Goal: Task Accomplishment & Management: Manage account settings

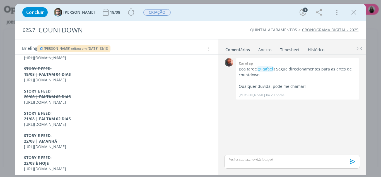
scroll to position [84, 0]
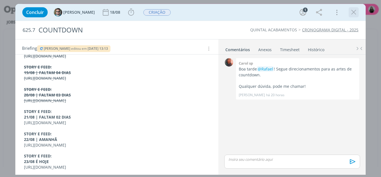
click at [356, 10] on icon "dialog" at bounding box center [354, 12] width 8 height 8
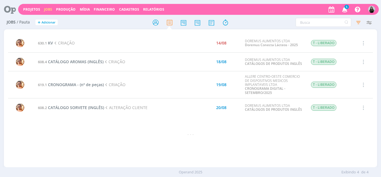
click at [342, 11] on icon "button" at bounding box center [345, 8] width 10 height 9
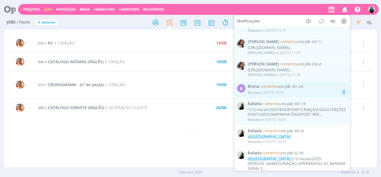
scroll to position [28, 0]
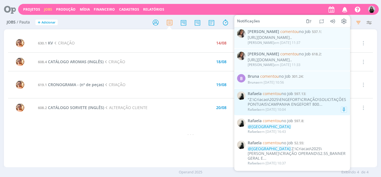
click at [307, 107] on div ""Z:\Criacao\2025\ENGEFORT\CRIAÇÃO\SOLICITAÇÕES PONTUAIS\CAMPANHA ENGEFORT 800..." at bounding box center [297, 101] width 99 height 9
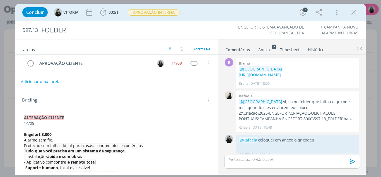
scroll to position [133, 0]
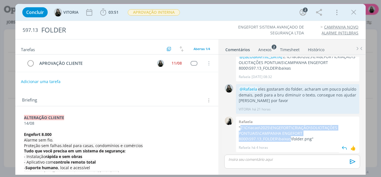
drag, startPoint x: 240, startPoint y: 128, endPoint x: 291, endPoint y: 140, distance: 52.2
click at [291, 140] on p ""Z:\Criacao\2025\ENGEFORT\CRIAÇÃO\SOLICITAÇÕES PONTUAIS\CAMPANHA ENGEFORT 8000\…" at bounding box center [298, 133] width 118 height 17
copy p "Z:\Criacao\2025\ENGEFORT\CRIAÇÃO\SOLICITAÇÕES PONTUAIS\CAMPANHA ENGEFORT 8000\5…"
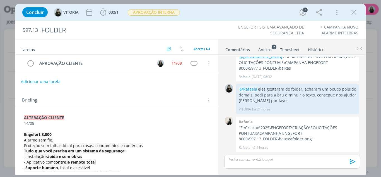
drag, startPoint x: 11, startPoint y: 57, endPoint x: 18, endPoint y: 23, distance: 34.6
click at [11, 57] on div "Concluir VITORIA 03:51 Iniciar Apontar Data * 15/08/2025 Horas * 00:00 Tarefa S…" at bounding box center [190, 88] width 381 height 177
click at [352, 11] on icon "dialog" at bounding box center [354, 12] width 8 height 8
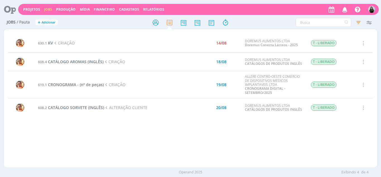
click at [342, 9] on icon "button" at bounding box center [345, 8] width 10 height 9
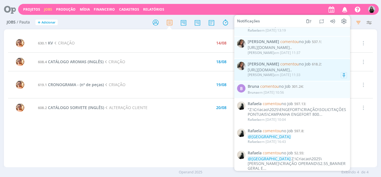
scroll to position [28, 0]
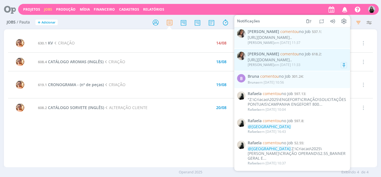
click at [293, 85] on div "Bruna em 15/08 às 10:56" at bounding box center [297, 83] width 99 height 6
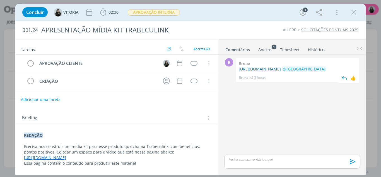
click at [263, 71] on link "https://docs.google.com/document/d/1W0GMcmgvg6q_TK_TnY_-gX9tzjCrtQXVbKVCFqpnhFQ…" at bounding box center [260, 68] width 42 height 5
click at [353, 81] on div "👍" at bounding box center [354, 78] width 6 height 7
click at [354, 12] on icon "dialog" at bounding box center [354, 12] width 8 height 8
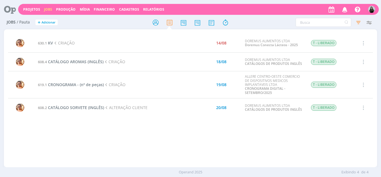
click at [346, 12] on icon "button" at bounding box center [345, 8] width 10 height 9
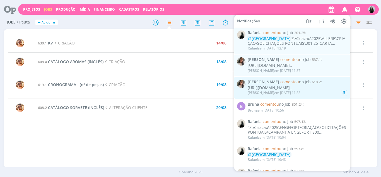
click at [299, 90] on div "https://docs.google.com/presentation/d/1_sVYTlQdl3GBXq-OOnRrmTa3FOSdsV9oGtF5q..." at bounding box center [297, 87] width 99 height 5
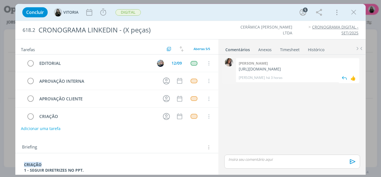
click at [260, 70] on p "https://docs.google.com/presentation/d/1_sVYTlQdl3GBXq-OOnRrmTa3FOSdsV9oGtF5qTk…" at bounding box center [298, 69] width 118 height 6
copy p "https://docs.google.com/presentation/d/1_sVYTlQdl3GBXq-OOnRrmTa3FOSdsV9oGtF5qTk…"
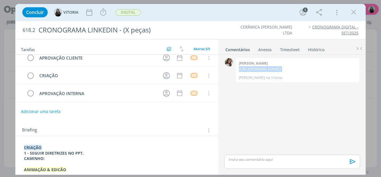
scroll to position [55, 0]
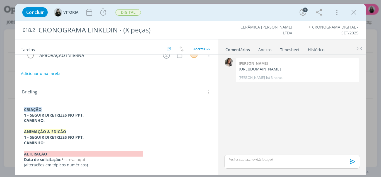
click at [328, 15] on div "Concluir VITORIA Iniciar Apontar Data * 15/08/2025 Horas * 00:00 Tarefa Selecio…" at bounding box center [191, 12] width 343 height 13
click at [351, 13] on icon "dialog" at bounding box center [354, 12] width 8 height 8
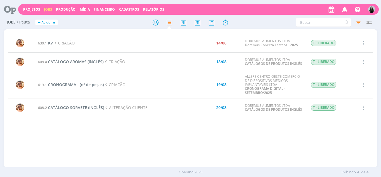
click at [345, 13] on icon "button" at bounding box center [345, 8] width 10 height 9
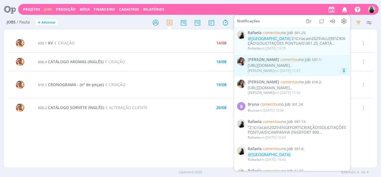
click at [302, 73] on div "Carol RJ em 15/08 às 11:37" at bounding box center [297, 71] width 99 height 6
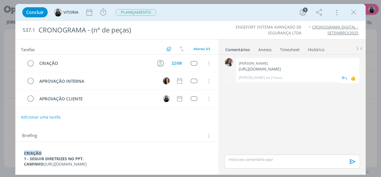
click at [267, 72] on p "https://docs.google.com/presentation/d/1L2kG8ULM9UF5u4xgzcpoDFRt2-q5XsHX-BP6PhW…" at bounding box center [298, 69] width 118 height 6
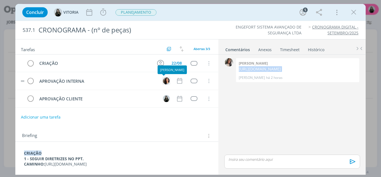
click at [167, 80] on img "dialog" at bounding box center [166, 80] width 7 height 7
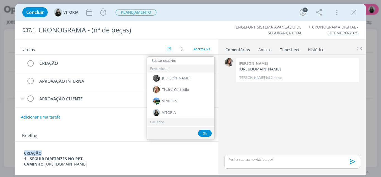
click at [123, 92] on tr "APROVAÇÃO CLIENTE Cancelar" at bounding box center [117, 99] width 204 height 18
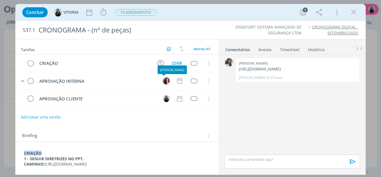
click at [163, 82] on img "dialog" at bounding box center [166, 80] width 7 height 7
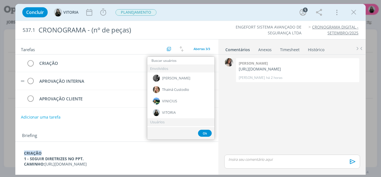
click at [164, 59] on input "dialog" at bounding box center [180, 61] width 67 height 8
click at [116, 140] on div "Briefing Briefings Predefinidos Versões do Briefing Ver Briefing do Projeto" at bounding box center [117, 133] width 204 height 15
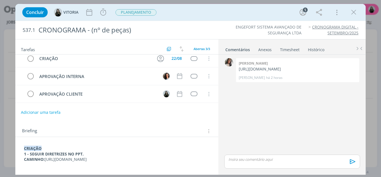
scroll to position [16, 0]
drag, startPoint x: 53, startPoint y: 161, endPoint x: 19, endPoint y: 152, distance: 34.9
click at [19, 152] on div "CRIAÇÃO 1 - SEGUIR DIRETRIZES NO PPT. CAMINHO: https://docs.google.com/presenta…" at bounding box center [117, 154] width 204 height 35
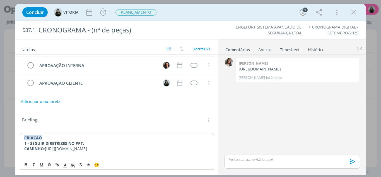
copy p "https://docs.google.com/presentation/d/1EE55e6IsoVH5Uv4nD3KI3ogvOqEjmGcsl3Md9os…"
drag, startPoint x: 300, startPoint y: 77, endPoint x: 239, endPoint y: 67, distance: 62.2
click at [239, 67] on p "https://docs.google.com/presentation/d/1L2kG8ULM9UF5u4xgzcpoDFRt2-q5XsHX-BP6PhW…" at bounding box center [298, 69] width 118 height 6
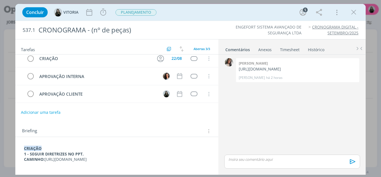
copy p "https://docs.google.com/presentation/d/1L2kG8ULM9UF5u4xgzcpoDFRt2-q5XsHX-BP6PhW…"
drag, startPoint x: 66, startPoint y: 161, endPoint x: 20, endPoint y: 154, distance: 46.1
click at [20, 154] on div "CRIAÇÃO 1 - SEGUIR DIRETRIZES NO PPT. CAMINHO: https://docs.google.com/presenta…" at bounding box center [117, 157] width 195 height 26
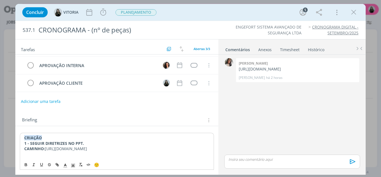
drag, startPoint x: 46, startPoint y: 149, endPoint x: 87, endPoint y: 152, distance: 42.1
click at [87, 151] on p "CAMINHO: https://docs.google.com/presentation/d/1L2kG8ULM9UF5u4xgzcpoDFRt2-q5Xs…" at bounding box center [117, 149] width 186 height 6
click at [56, 165] on icon "dialog" at bounding box center [57, 164] width 2 height 2
type input "https://docs.google.com/presentation/d/1L2kG8ULM9UF5u4xgzcpoDFRt2-q5XsHX-BP6PhW…"
click at [140, 138] on link "dialog" at bounding box center [137, 137] width 16 height 5
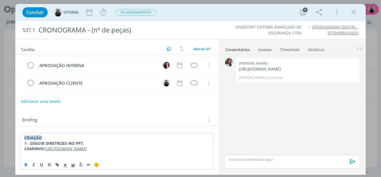
click at [76, 151] on link "https://docs.google.com/presentation/d/1L2kG8ULM9UF5u4xgzcpoDFRt2-q5XsHX-BP6PhW…" at bounding box center [66, 148] width 42 height 5
click at [87, 138] on link "https://docs.google.com/presentation/d/1L2kG8ULM9UF5u4xgzcpoDFRt2-q5XsHX-BP6PhW…" at bounding box center [93, 137] width 42 height 7
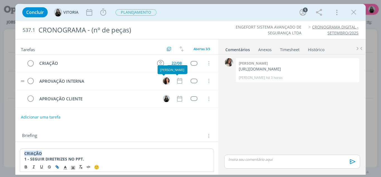
click at [165, 83] on img "dialog" at bounding box center [166, 80] width 7 height 7
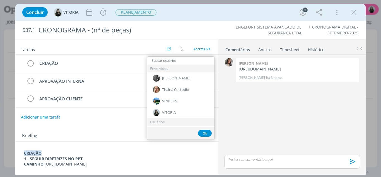
click at [93, 130] on div "Briefing Briefings Predefinidos Versões do Briefing Ver Briefing do Projeto" at bounding box center [117, 133] width 204 height 15
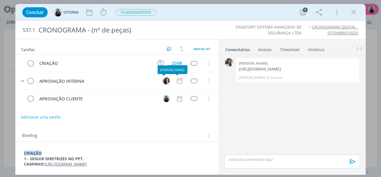
click at [164, 78] on img "dialog" at bounding box center [166, 80] width 7 height 7
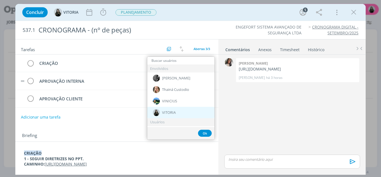
click at [167, 114] on span "VITORIA" at bounding box center [169, 112] width 14 height 4
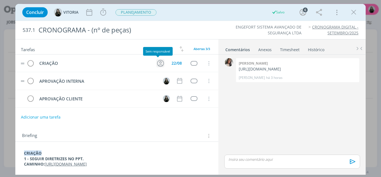
click at [160, 64] on icon "dialog" at bounding box center [160, 63] width 9 height 9
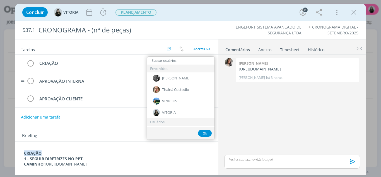
click at [119, 129] on div "Briefing Briefings Predefinidos Versões do Briefing Ver Briefing do Projeto" at bounding box center [117, 133] width 204 height 15
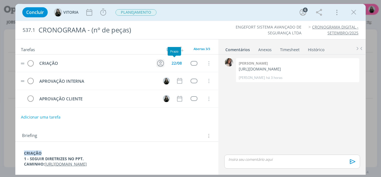
click at [160, 63] on icon "dialog" at bounding box center [160, 63] width 9 height 9
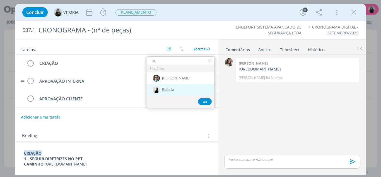
type input "ra"
click at [175, 88] on div "Rafaela" at bounding box center [180, 89] width 67 height 11
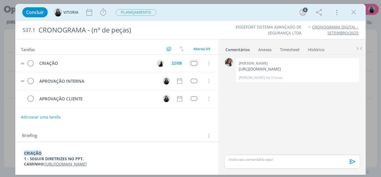
click at [195, 65] on td "dialog" at bounding box center [194, 63] width 10 height 8
click at [192, 64] on div "dialog" at bounding box center [194, 63] width 7 height 5
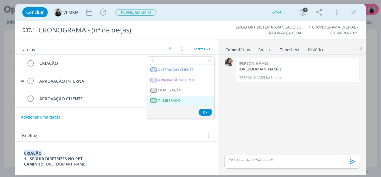
type input "li"
click at [178, 99] on span "T - LIBERADO" at bounding box center [169, 100] width 23 height 4
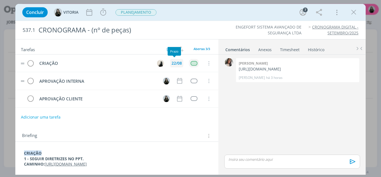
click at [174, 64] on div "22/08" at bounding box center [177, 63] width 10 height 4
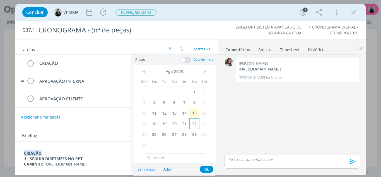
click at [194, 126] on span "22" at bounding box center [195, 123] width 10 height 11
click at [205, 167] on button "Ok" at bounding box center [207, 169] width 14 height 7
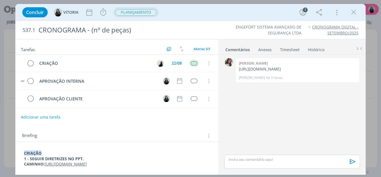
click at [126, 9] on span "PLANEJAMENTO" at bounding box center [136, 12] width 41 height 6
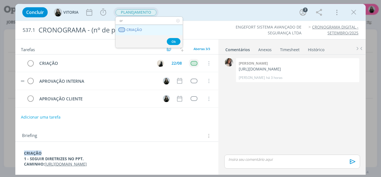
type input "cr"
click at [160, 29] on link "CRIAÇÃO" at bounding box center [149, 30] width 67 height 10
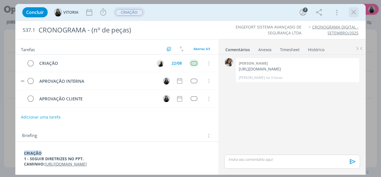
click at [353, 9] on icon "dialog" at bounding box center [354, 12] width 8 height 8
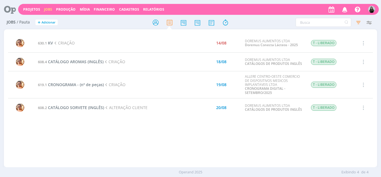
click at [348, 12] on icon "button" at bounding box center [345, 8] width 10 height 9
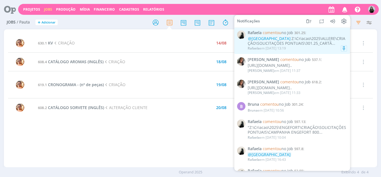
click at [285, 44] on div "@VITORIA Z:\Criacao\2025\ALLERE\CRIAÇÃO\SOLICITAÇÕES PONTUAIS\301.25_CARTÃ..." at bounding box center [297, 40] width 99 height 9
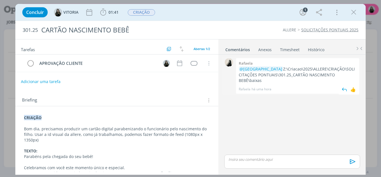
drag, startPoint x: 259, startPoint y: 68, endPoint x: 346, endPoint y: 75, distance: 87.7
click at [346, 75] on p "@VITORIA Z:\Criacao\2025\ALLERE\CRIAÇÃO\SOLICITAÇÕES PONTUAIS\301.25_CARTÃO NAS…" at bounding box center [298, 74] width 118 height 17
copy p "Z:\Criacao\2025\ALLERE\CRIAÇÃO\SOLICITAÇÕES PONTUAIS\301.25_CARTÃO NASCIMENTO B…"
drag, startPoint x: 9, startPoint y: 58, endPoint x: 15, endPoint y: 6, distance: 52.1
click at [9, 56] on div "Concluir VITORIA 01:41 Iniciar Apontar Data * 15/08/2025 Horas * 00:00 Tarefa S…" at bounding box center [190, 88] width 381 height 177
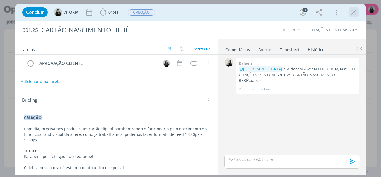
click at [357, 14] on icon "dialog" at bounding box center [354, 12] width 8 height 8
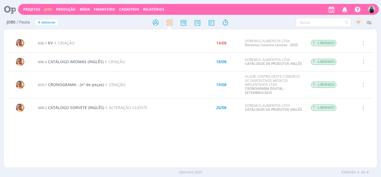
click at [344, 10] on icon "button" at bounding box center [345, 8] width 10 height 9
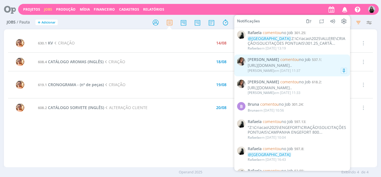
click at [305, 68] on div "https://docs.google.com/presentation/d/1L2kG8ULM9UF5u4xgzcpoDFRt2-q5XsHX-BP6P..." at bounding box center [297, 65] width 99 height 5
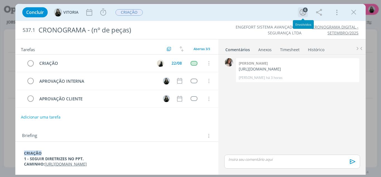
click at [306, 12] on div "6" at bounding box center [305, 10] width 5 height 5
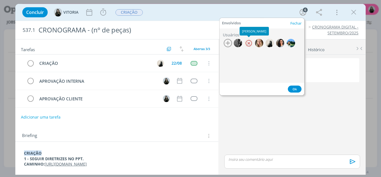
click at [248, 44] on div at bounding box center [249, 43] width 8 height 8
click at [249, 43] on div at bounding box center [249, 43] width 8 height 8
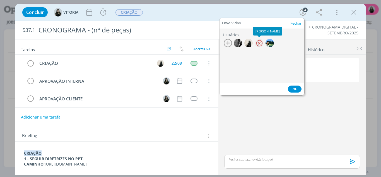
click at [260, 44] on div at bounding box center [259, 43] width 8 height 8
click at [261, 45] on div at bounding box center [259, 43] width 8 height 8
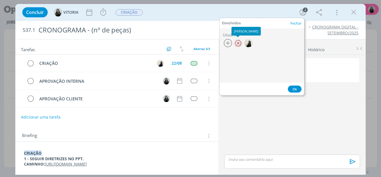
click at [238, 43] on div at bounding box center [238, 43] width 8 height 8
click at [226, 41] on icon "button" at bounding box center [228, 43] width 8 height 8
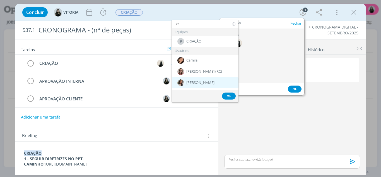
type input "ca"
click at [201, 83] on div "[PERSON_NAME] [PERSON_NAME]" at bounding box center [205, 82] width 67 height 11
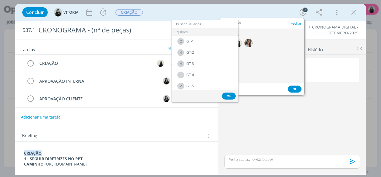
click at [297, 90] on button "Ok" at bounding box center [295, 88] width 14 height 7
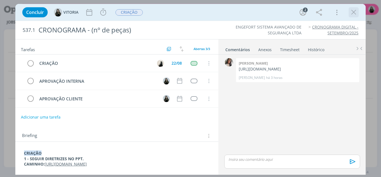
click at [355, 13] on icon "dialog" at bounding box center [354, 12] width 8 height 8
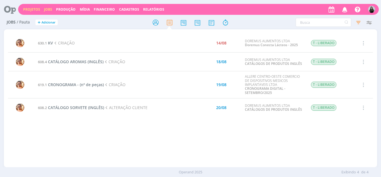
click at [34, 10] on link "Projetos" at bounding box center [31, 9] width 17 height 5
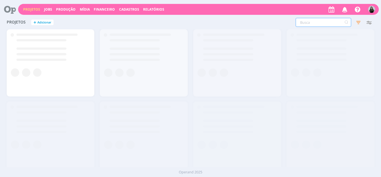
click at [310, 21] on input "text" at bounding box center [324, 22] width 56 height 9
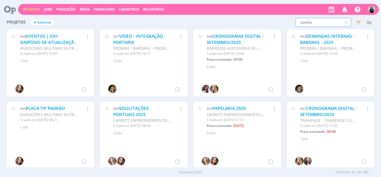
type input "vizinho"
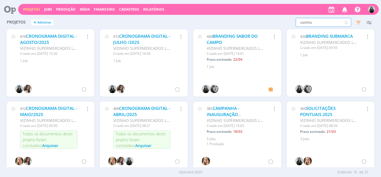
click at [87, 37] on icon "button" at bounding box center [87, 36] width 6 height 7
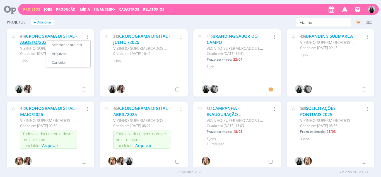
click at [34, 40] on link "CRONOGRAMA DIGITAL - AGOSTO/2025" at bounding box center [48, 39] width 57 height 12
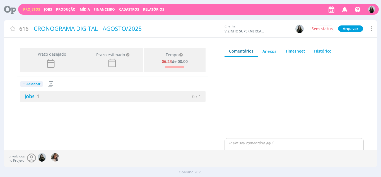
click at [370, 30] on icon at bounding box center [371, 29] width 7 height 8
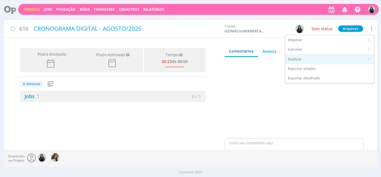
click at [314, 58] on div "Duplicar" at bounding box center [330, 58] width 89 height 9
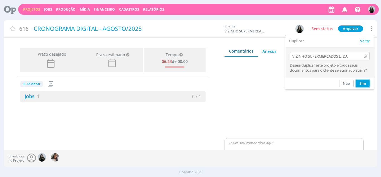
click at [359, 83] on button "Sim" at bounding box center [363, 84] width 14 height 8
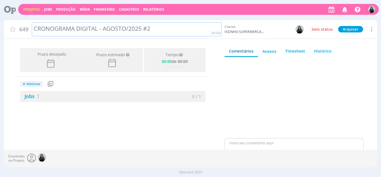
click at [117, 29] on div "CRONOGRAMA DIGITAL - AGOSTO/2025 #2" at bounding box center [127, 29] width 190 height 14
click at [170, 25] on div "CRONOGRAMA DIGITAL - SETEMBRO/2025 #2" at bounding box center [127, 29] width 190 height 14
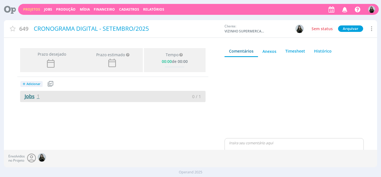
click at [25, 95] on link "Jobs 1" at bounding box center [30, 96] width 20 height 7
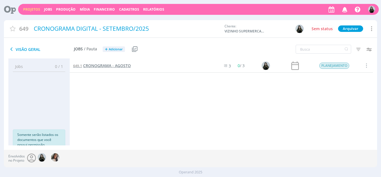
click at [108, 65] on span "CRONOGRAMA - AGOSTO" at bounding box center [107, 65] width 48 height 5
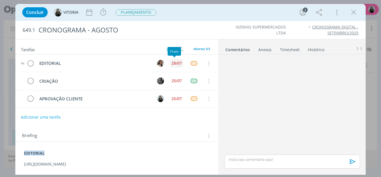
click at [178, 65] on div "28/07" at bounding box center [177, 63] width 10 height 4
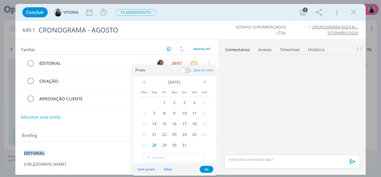
click at [207, 86] on span "Sab" at bounding box center [205, 91] width 10 height 11
click at [206, 82] on span ">" at bounding box center [205, 82] width 10 height 8
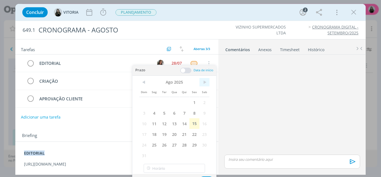
click at [206, 82] on span ">" at bounding box center [205, 82] width 10 height 8
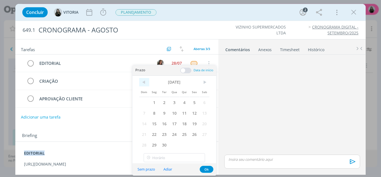
click at [143, 81] on span "<" at bounding box center [144, 82] width 10 height 8
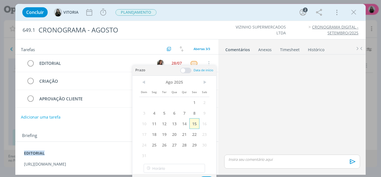
click at [196, 125] on span "15" at bounding box center [195, 123] width 10 height 11
click at [200, 157] on div "Dom Seg Ter Qua Qui Sex Sab 1 2 3 4 5 6 7 8 9 10 11 12 13 14 15 16 17 18 19 20 …" at bounding box center [174, 119] width 70 height 83
click at [224, 72] on div "dialog" at bounding box center [292, 105] width 140 height 97
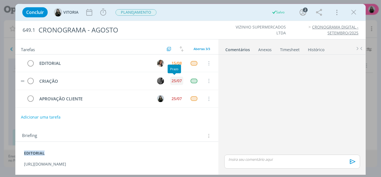
click at [172, 80] on div "25/07" at bounding box center [177, 81] width 10 height 4
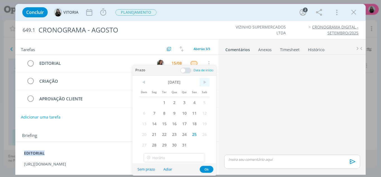
click at [201, 82] on span ">" at bounding box center [205, 82] width 10 height 8
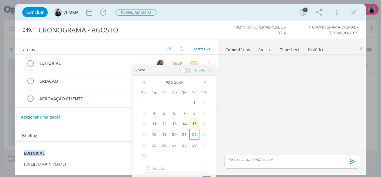
click at [198, 132] on span "22" at bounding box center [195, 134] width 10 height 11
click at [206, 176] on button "Ok" at bounding box center [207, 179] width 14 height 7
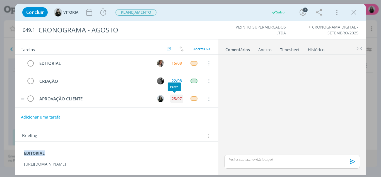
click at [173, 99] on div "25/07" at bounding box center [177, 99] width 10 height 4
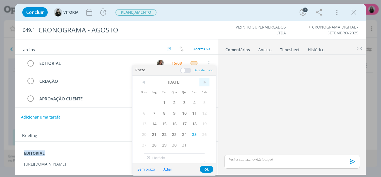
click at [201, 80] on span ">" at bounding box center [205, 82] width 10 height 8
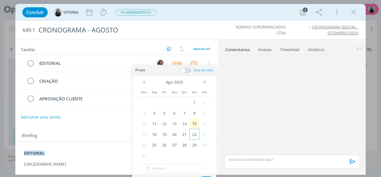
click at [193, 137] on span "22" at bounding box center [195, 134] width 10 height 11
click at [205, 176] on div "Sem prazo Adiar Ok" at bounding box center [175, 180] width 84 height 12
click at [205, 176] on button "Ok" at bounding box center [207, 179] width 14 height 7
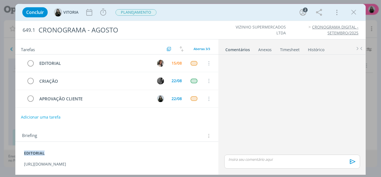
scroll to position [5, 0]
drag, startPoint x: 57, startPoint y: 165, endPoint x: 15, endPoint y: 157, distance: 43.2
click at [15, 157] on div "Concluir VITORIA Iniciar Apontar Data * 15/08/2025 Horas * 00:00 Tarefa Selecio…" at bounding box center [190, 88] width 381 height 177
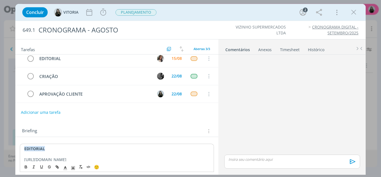
scroll to position [16, 0]
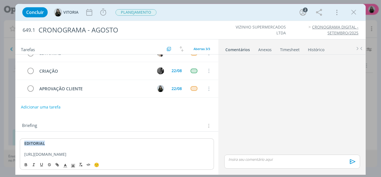
click at [23, 149] on div "EDITORIAL https://docs.google.com/presentation/d/1PuBteUNiKt4InYe4ZeHXtK1fZ63De…" at bounding box center [117, 148] width 195 height 21
drag, startPoint x: 65, startPoint y: 154, endPoint x: 21, endPoint y: 151, distance: 43.7
click at [21, 151] on div "EDITORIAL https://docs.google.com/presentation/d/1PuBteUNiKt4InYe4ZeHXtK1fZ63De…" at bounding box center [117, 148] width 195 height 21
click at [63, 165] on icon "dialog" at bounding box center [65, 165] width 5 height 5
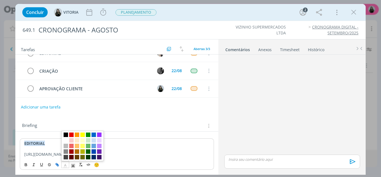
click at [58, 165] on line "dialog" at bounding box center [57, 164] width 1 height 1
type input "https://docs.google.com/presentation/d/1PuBteUNiKt4InYe4ZeHXtK1fZ63DesOzb6zPDs8…"
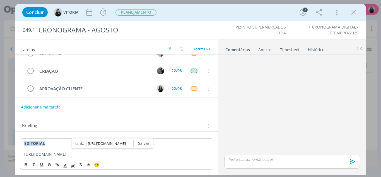
click at [143, 140] on link "dialog" at bounding box center [142, 142] width 16 height 5
click at [30, 151] on link "https://docs.google.com/presentation/d/1PuBteUNiKt4InYe4ZeHXtK1fZ63DesOzb6zPDs8…" at bounding box center [45, 153] width 42 height 5
click at [24, 151] on link "https://docs.google.com/presentation/d/1PuBteUNiKt4InYe4ZeHXtK1fZ63DesOzb6zPDs8…" at bounding box center [45, 153] width 42 height 5
click at [44, 152] on link "https://docs.google.com/presentation/d/1PuBteUNiKt4InYe4ZeHXtK1fZ63DesOzb6zPDs8…" at bounding box center [45, 153] width 42 height 5
click at [86, 140] on link "https://docs.google.com/presentation/d/1PuBteUNiKt4InYe4ZeHXtK1fZ63DesOzb6zPDs8…" at bounding box center [98, 143] width 42 height 7
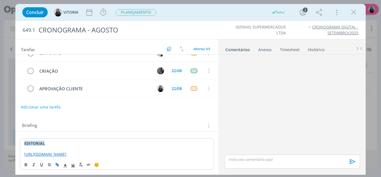
scroll to position [0, 0]
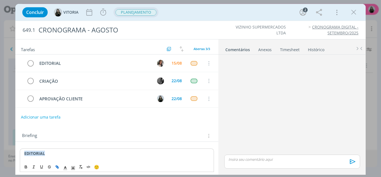
click at [140, 10] on span "PLANEJAMENTO" at bounding box center [136, 12] width 41 height 6
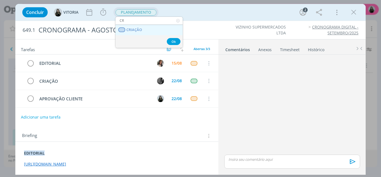
type input "CR"
click at [139, 28] on span "CRIAÇÃO" at bounding box center [134, 30] width 16 height 4
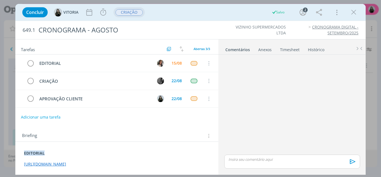
scroll to position [5, 0]
click at [304, 12] on div "2" at bounding box center [305, 10] width 5 height 5
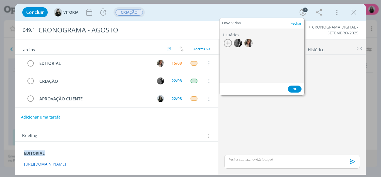
click at [296, 89] on button "Ok" at bounding box center [295, 88] width 14 height 7
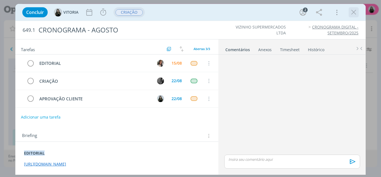
click at [350, 13] on div "dialog" at bounding box center [354, 12] width 10 height 10
click at [355, 11] on icon "dialog" at bounding box center [354, 12] width 8 height 8
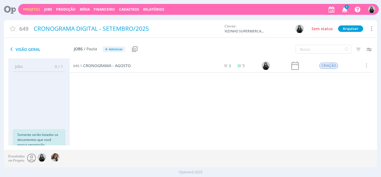
click at [347, 11] on icon "button" at bounding box center [345, 8] width 10 height 9
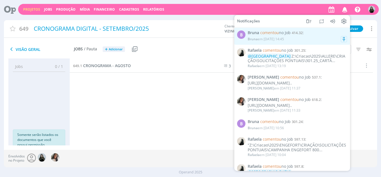
click at [312, 40] on div "Bruna em 15/08 às 14:45" at bounding box center [297, 39] width 99 height 6
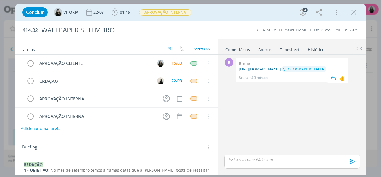
click at [259, 69] on link "https://docs.google.com/document/d/1HT3Wck1BEVK1zs2-lz-9AezA-IwV8BQkUQWQbitDdw4…" at bounding box center [260, 68] width 42 height 5
click at [342, 81] on div "👍" at bounding box center [343, 78] width 6 height 7
click at [353, 11] on icon "dialog" at bounding box center [354, 12] width 8 height 8
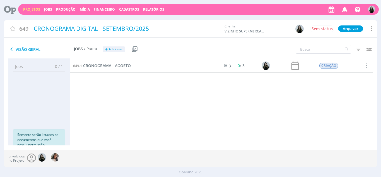
click at [35, 9] on link "Projetos" at bounding box center [31, 9] width 17 height 5
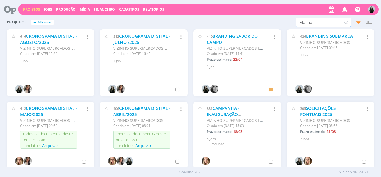
click at [324, 23] on input "vizinho" at bounding box center [324, 22] width 56 height 9
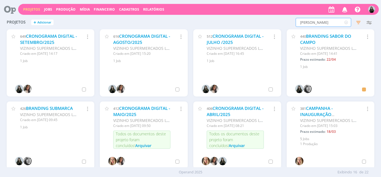
type input "carmelo"
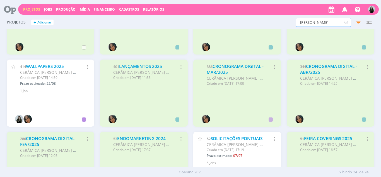
scroll to position [181, 0]
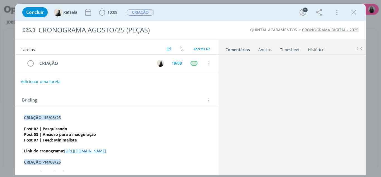
scroll to position [106, 0]
